Goal: Task Accomplishment & Management: Manage account settings

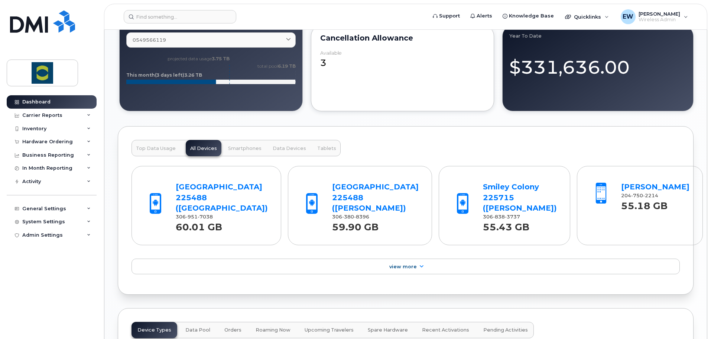
scroll to position [595, 0]
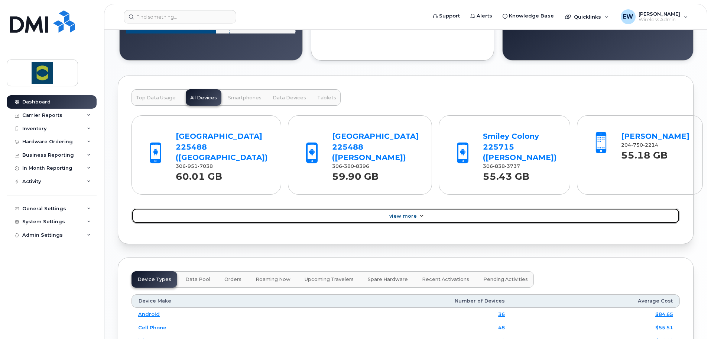
click at [422, 217] on icon at bounding box center [421, 215] width 6 height 5
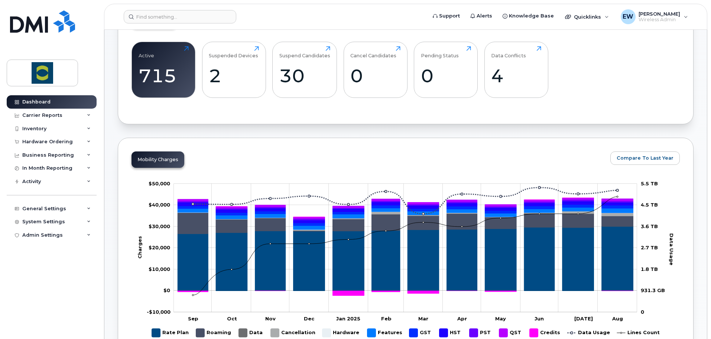
scroll to position [0, 0]
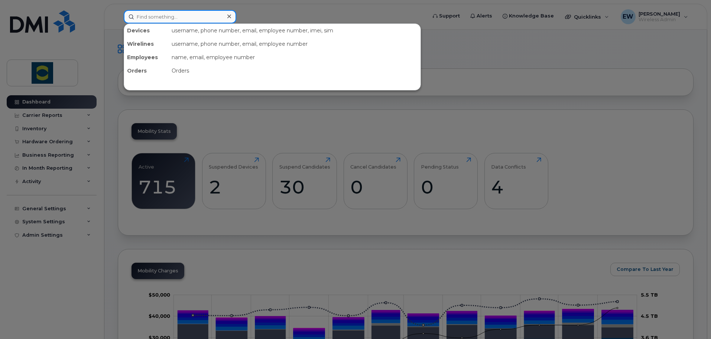
click at [153, 21] on input at bounding box center [180, 16] width 113 height 13
click at [497, 183] on div at bounding box center [355, 169] width 711 height 339
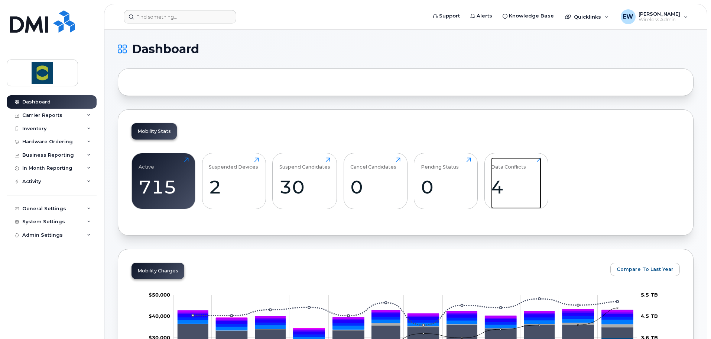
click at [507, 184] on div "4" at bounding box center [516, 187] width 50 height 22
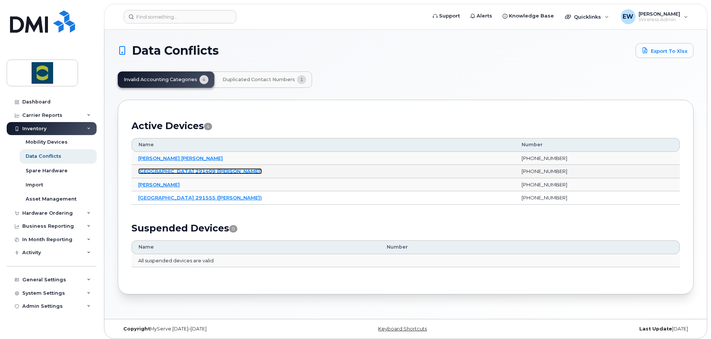
click at [200, 173] on link "Greenwood Colony 291409 (Ruben Waldner)" at bounding box center [200, 171] width 124 height 6
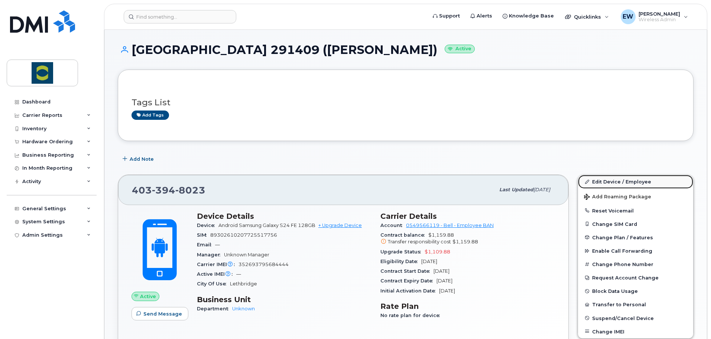
click at [608, 182] on link "Edit Device / Employee" at bounding box center [635, 181] width 115 height 13
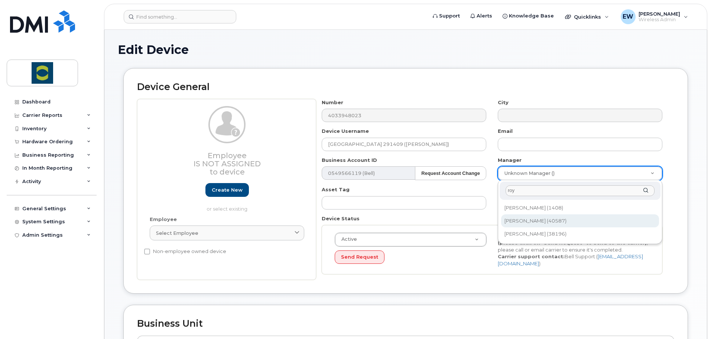
type input "roy"
type input "2361693"
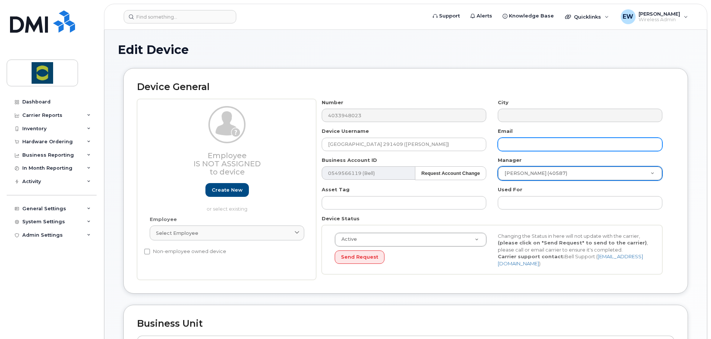
click at [527, 141] on input "text" at bounding box center [580, 144] width 165 height 13
type input "roy.rodrigo@trouwnutrition.com"
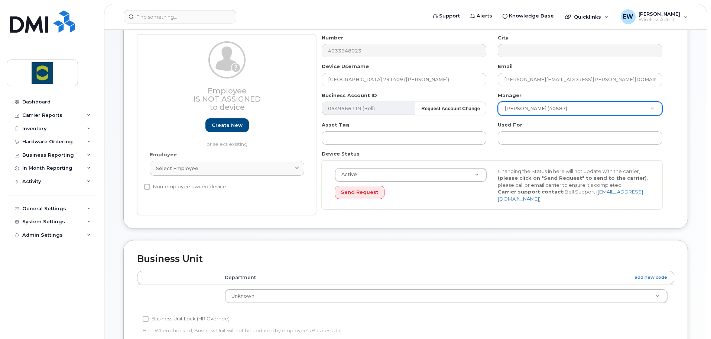
scroll to position [74, 0]
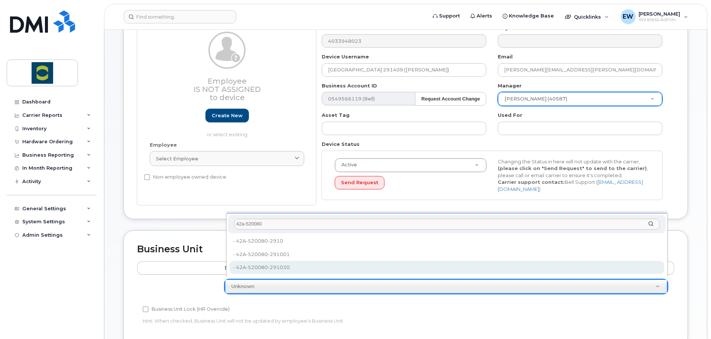
type input "42a-520080"
type input "24380175"
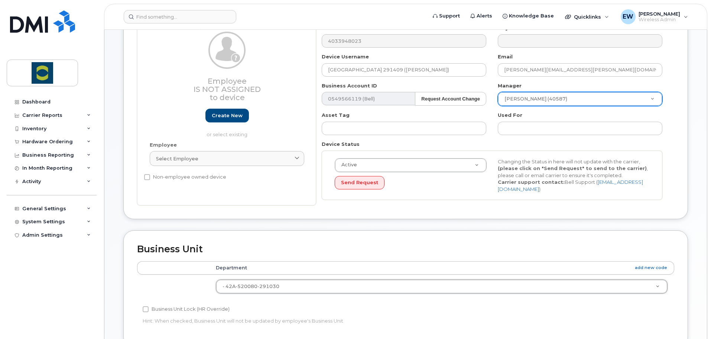
click at [318, 304] on div "Business Unit Lock (HR Override)" at bounding box center [316, 308] width 347 height 9
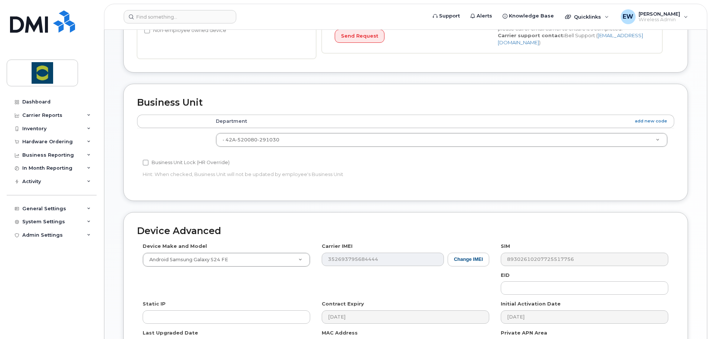
scroll to position [313, 0]
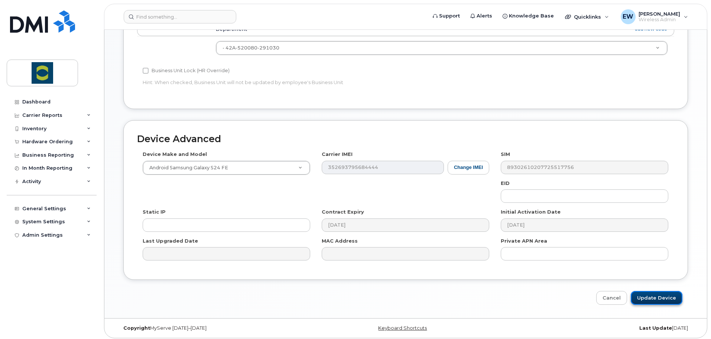
click at [657, 294] on input "Update Device" at bounding box center [657, 298] width 52 height 14
type input "Saving..."
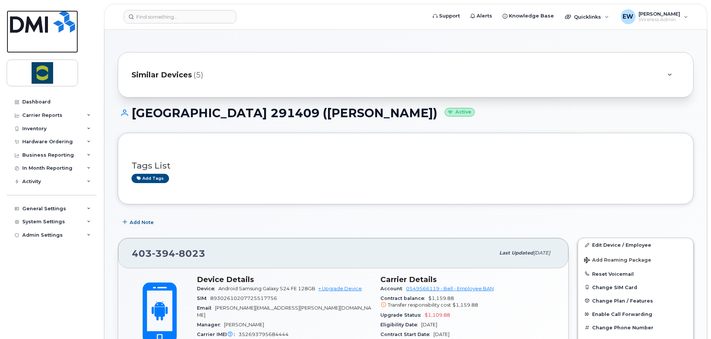
click at [46, 27] on img at bounding box center [42, 21] width 65 height 22
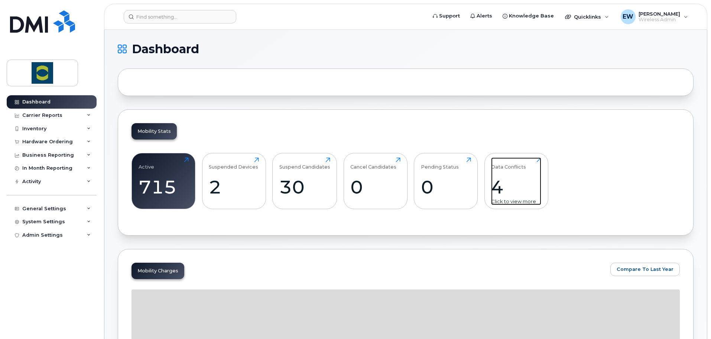
click at [527, 177] on div "4" at bounding box center [516, 187] width 50 height 22
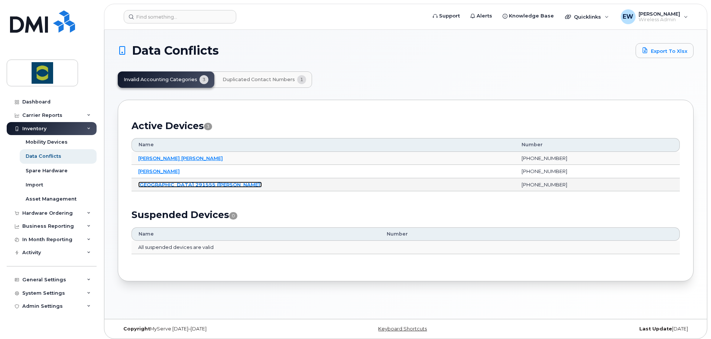
click at [163, 184] on link "[GEOGRAPHIC_DATA] 291555 ([PERSON_NAME])" at bounding box center [200, 184] width 124 height 6
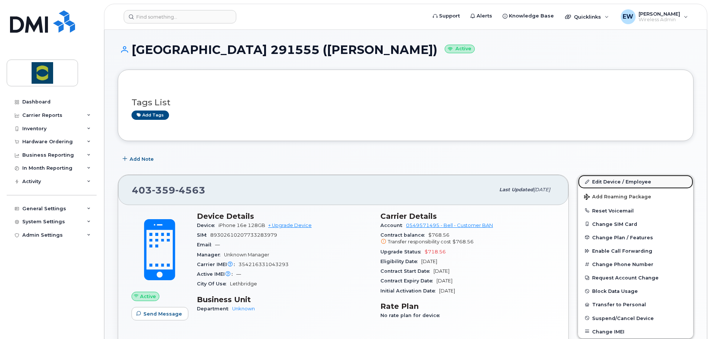
click at [614, 182] on link "Edit Device / Employee" at bounding box center [635, 181] width 115 height 13
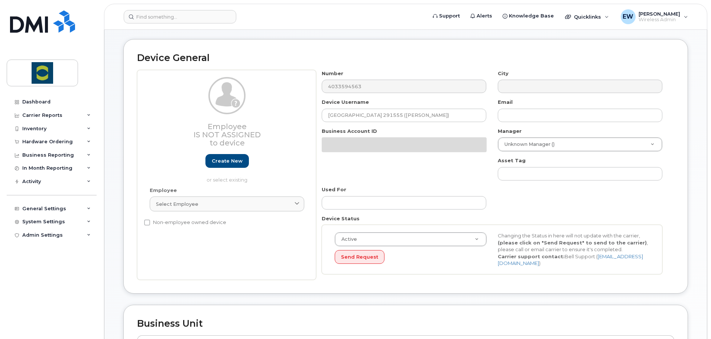
scroll to position [37, 0]
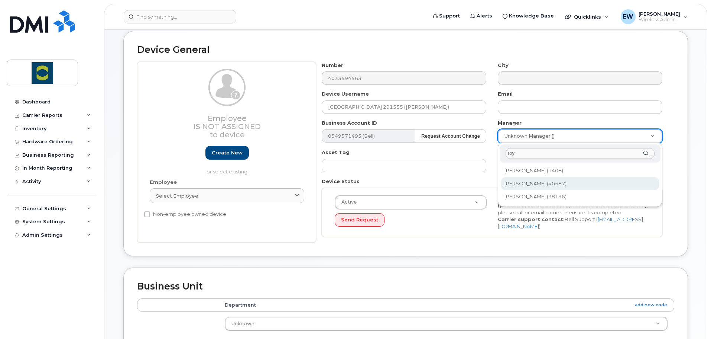
type input "roy"
type input "2361693"
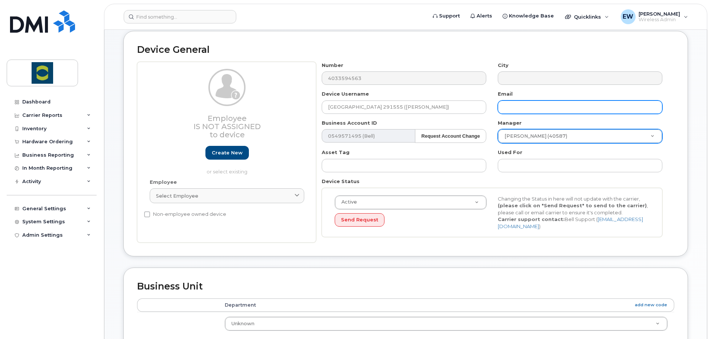
click at [537, 108] on input "text" at bounding box center [580, 106] width 165 height 13
type input "[PERSON_NAME][EMAIL_ADDRESS][PERSON_NAME][DOMAIN_NAME]"
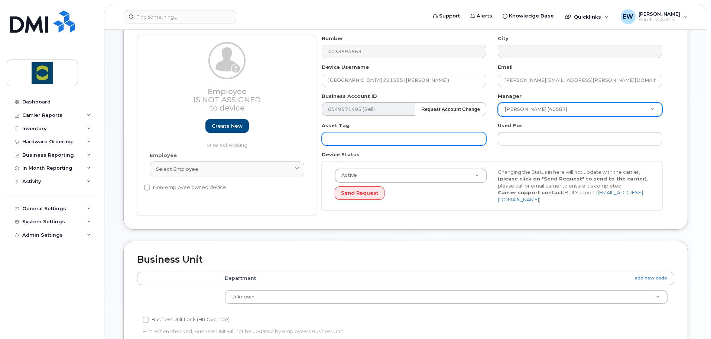
scroll to position [111, 0]
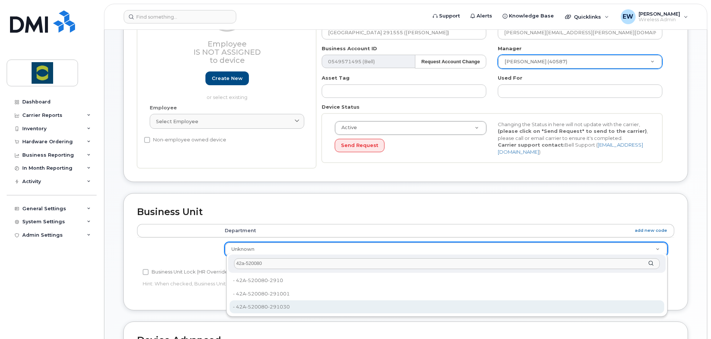
type input "42a-520080"
type input "24380175"
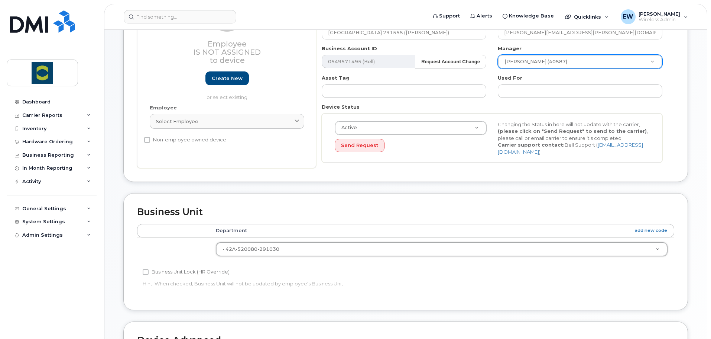
click at [286, 288] on div "Accounting Categories Rules Department add new code - 42A-520080-291030 2438017…" at bounding box center [405, 260] width 537 height 72
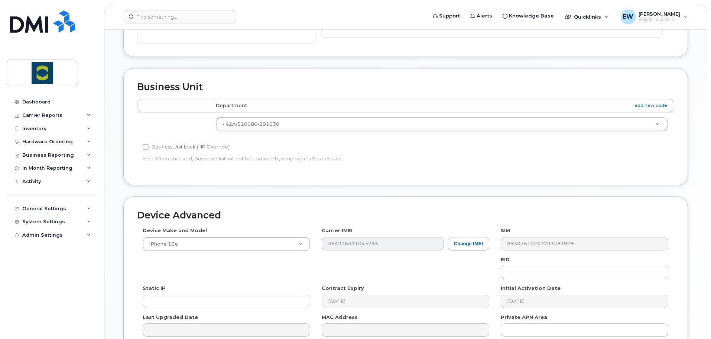
scroll to position [313, 0]
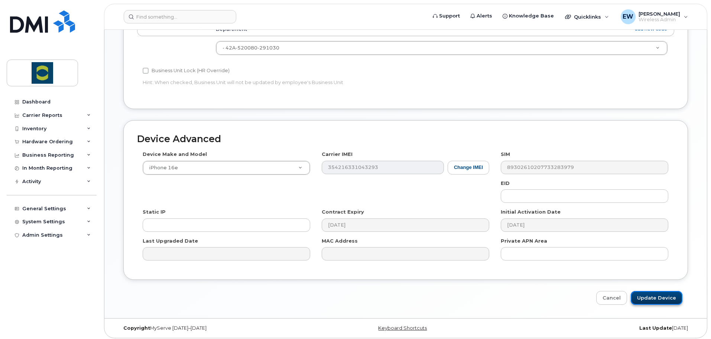
click at [671, 297] on input "Update Device" at bounding box center [657, 298] width 52 height 14
type input "Saving..."
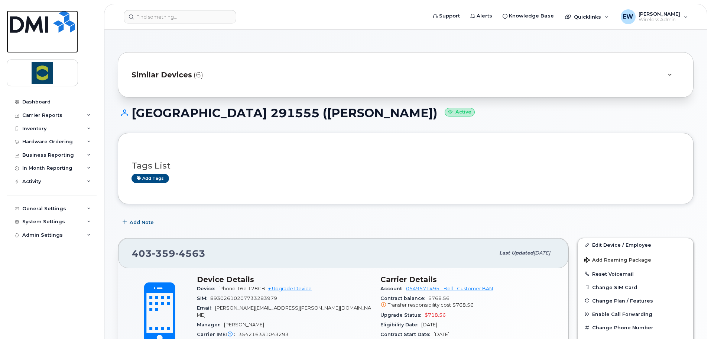
click at [40, 17] on img at bounding box center [42, 21] width 65 height 22
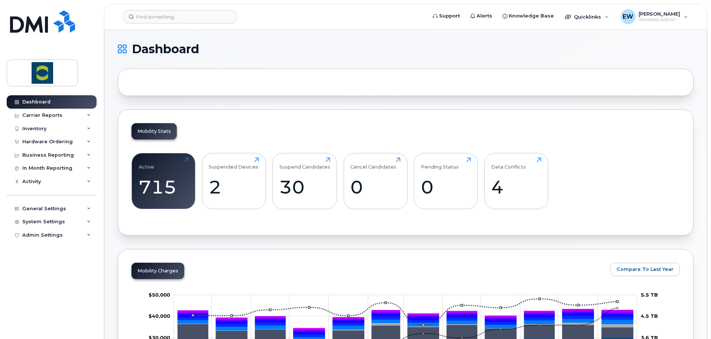
click at [572, 172] on div "Active 715 Click to view more Suspended Devices 2 Click to view more Suspend Ca…" at bounding box center [406, 183] width 549 height 75
click at [520, 184] on div "4" at bounding box center [516, 187] width 50 height 22
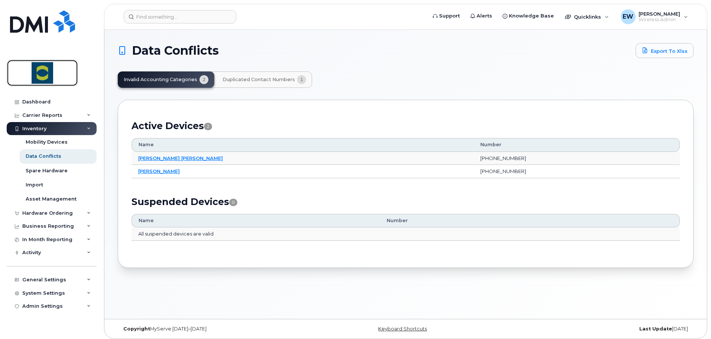
click at [43, 73] on img at bounding box center [42, 73] width 57 height 22
click at [264, 77] on span "Duplicated Contact Numbers" at bounding box center [259, 80] width 72 height 6
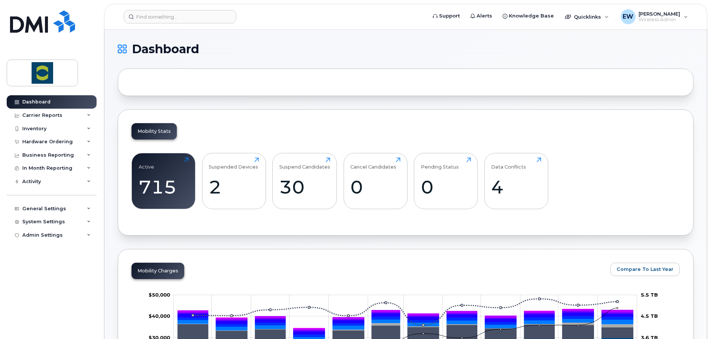
click at [201, 110] on div "Mobility Stats Active 715 Click to view more Suspended Devices 2 Click to view …" at bounding box center [406, 172] width 576 height 126
click at [573, 146] on div "Active 715 Click to view more Suspended Devices 2 Click to view more Suspend Ca…" at bounding box center [406, 183] width 549 height 75
click at [246, 180] on div "2" at bounding box center [234, 187] width 50 height 22
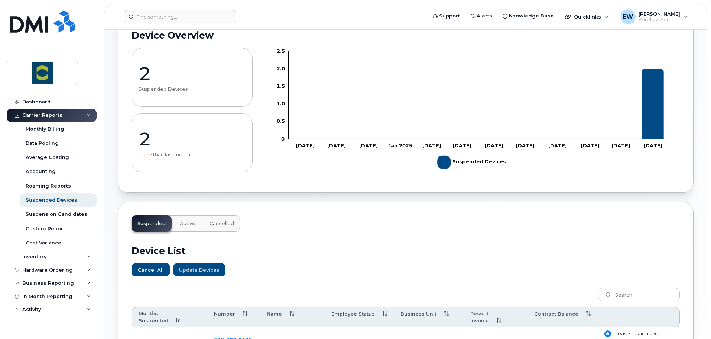
scroll to position [149, 0]
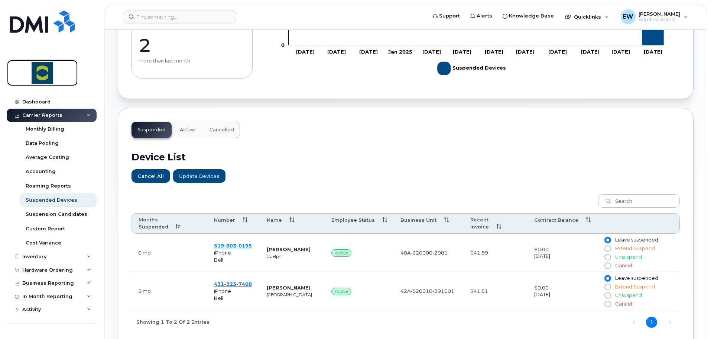
drag, startPoint x: 57, startPoint y: 66, endPoint x: 54, endPoint y: 86, distance: 20.0
click at [57, 66] on img at bounding box center [42, 73] width 57 height 22
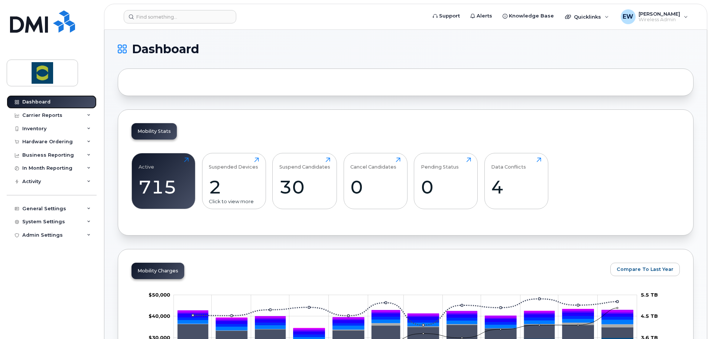
drag, startPoint x: 44, startPoint y: 103, endPoint x: 258, endPoint y: 199, distance: 234.6
click at [44, 103] on div "Dashboard" at bounding box center [36, 102] width 28 height 6
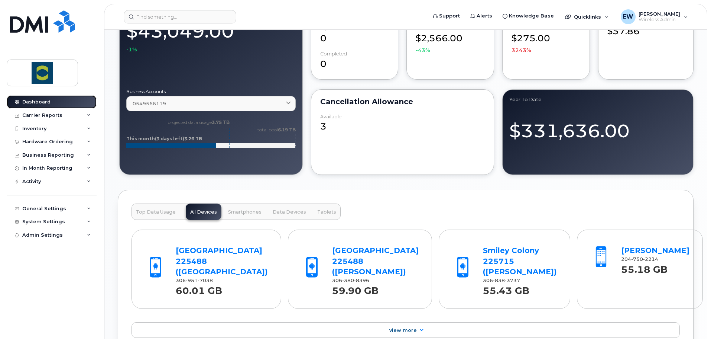
scroll to position [520, 0]
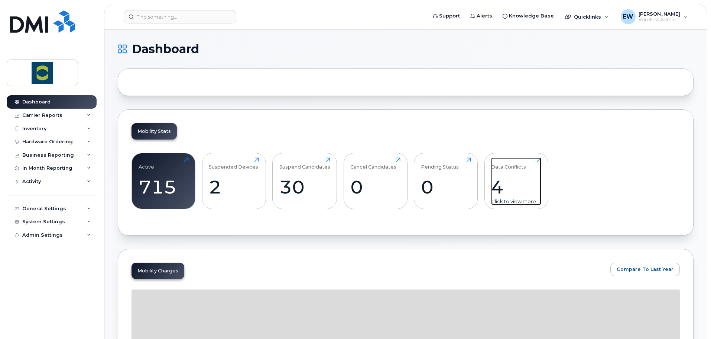
click at [499, 184] on div "4" at bounding box center [516, 187] width 50 height 22
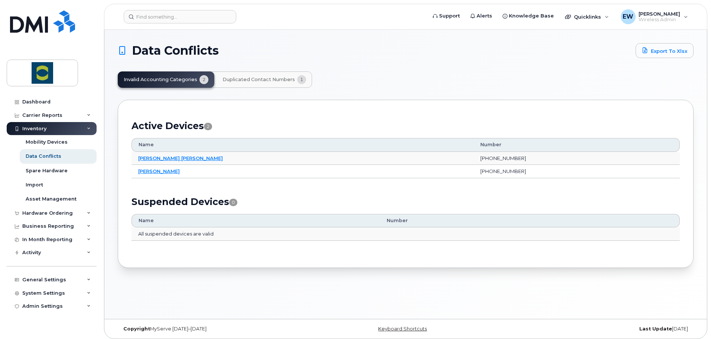
click at [250, 80] on span "Duplicated Contact Numbers" at bounding box center [259, 80] width 72 height 6
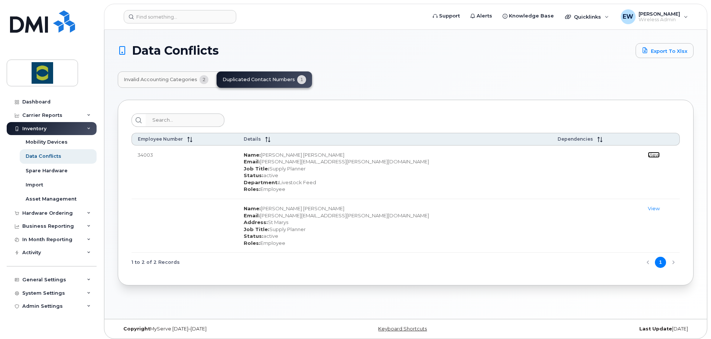
click at [648, 156] on link "View" at bounding box center [654, 155] width 12 height 6
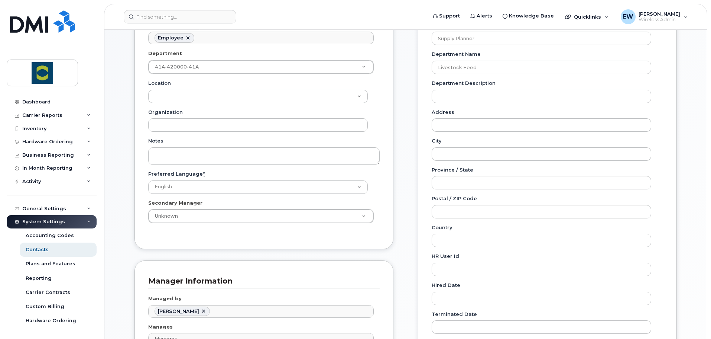
scroll to position [297, 0]
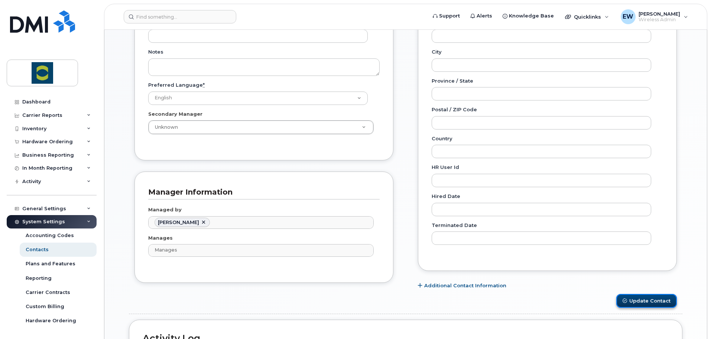
click at [640, 300] on button "Update Contact" at bounding box center [647, 301] width 61 height 14
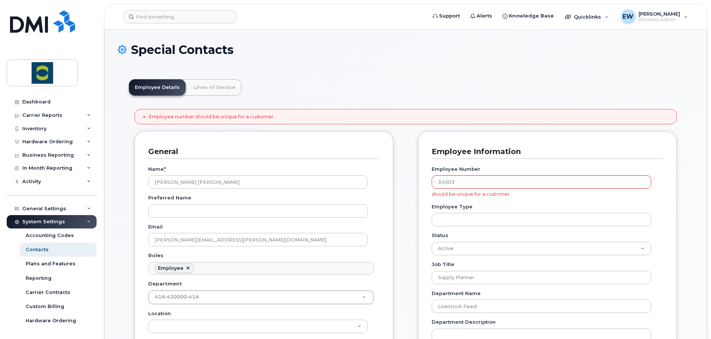
scroll to position [22, 0]
click at [204, 87] on link "Lines of Service" at bounding box center [215, 87] width 54 height 16
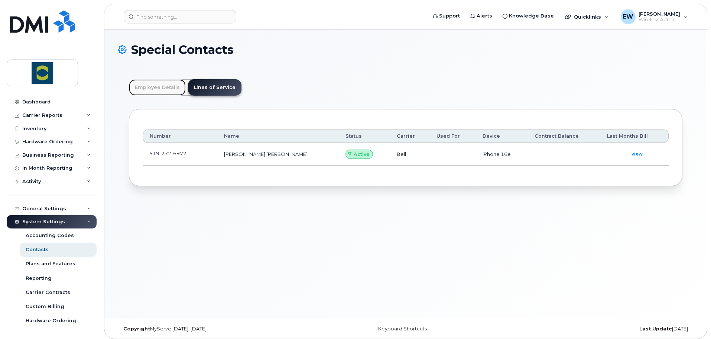
click at [178, 91] on link "Employee Details" at bounding box center [157, 87] width 57 height 16
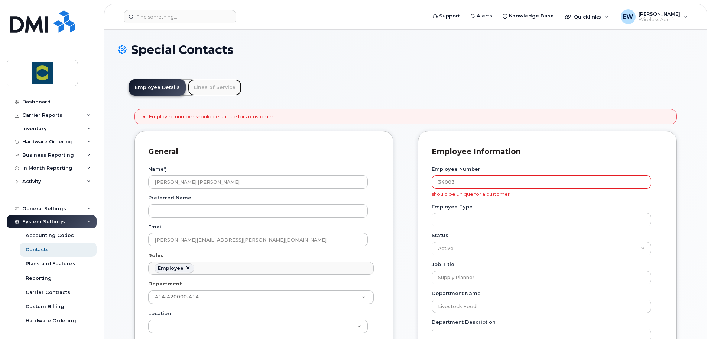
click at [220, 86] on link "Lines of Service" at bounding box center [215, 87] width 54 height 16
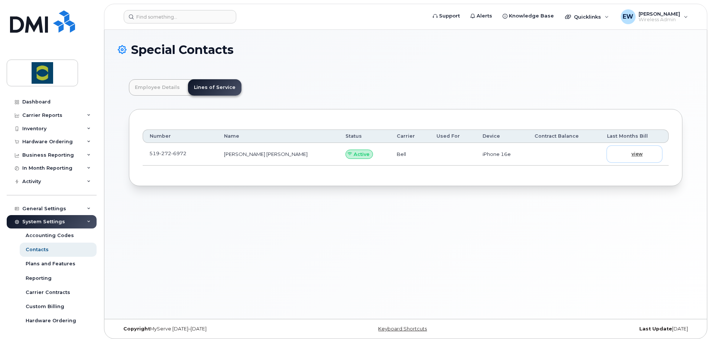
click at [632, 154] on span "view" at bounding box center [637, 154] width 11 height 7
click at [288, 229] on div "Special Contacts Employee Details Lines of Service Employee number should be un…" at bounding box center [405, 174] width 603 height 289
click at [167, 92] on link "Employee Details" at bounding box center [157, 87] width 57 height 16
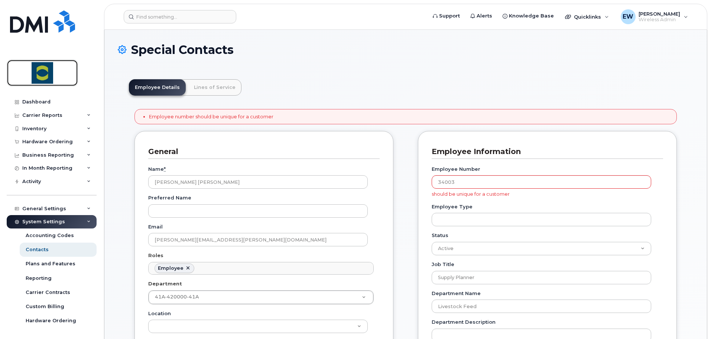
click at [47, 71] on img at bounding box center [42, 73] width 57 height 22
